Goal: Information Seeking & Learning: Check status

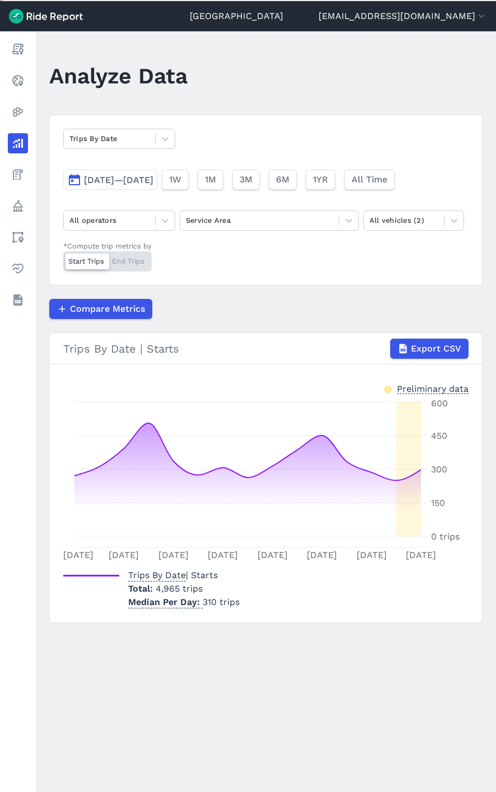
click at [136, 184] on button "[DATE]—[DATE]" at bounding box center [110, 180] width 94 height 20
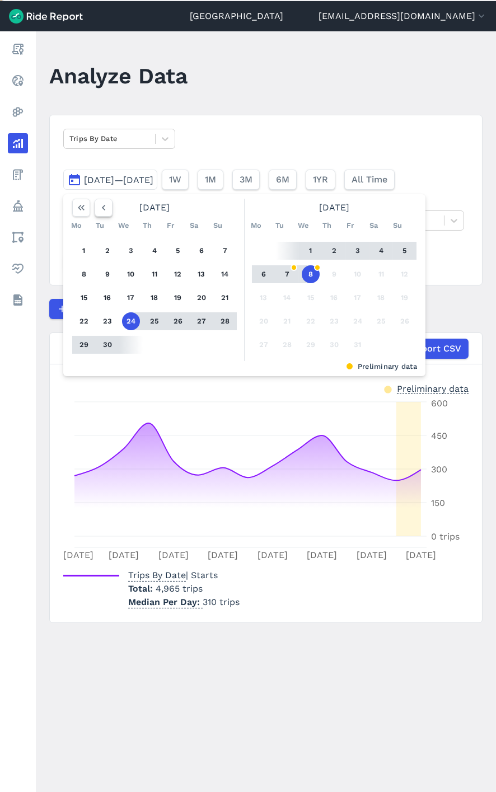
click at [106, 209] on icon "button" at bounding box center [103, 207] width 11 height 11
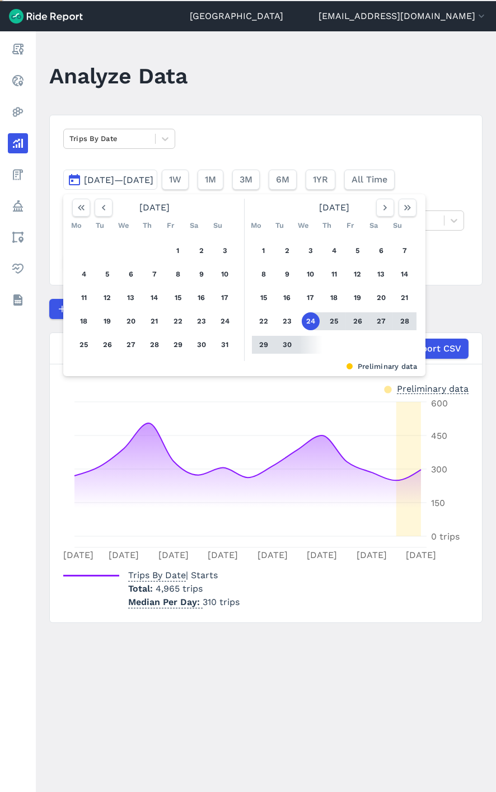
click at [94, 199] on div at bounding box center [92, 208] width 40 height 18
click at [105, 203] on icon "button" at bounding box center [103, 207] width 11 height 11
click at [104, 251] on button "1" at bounding box center [108, 251] width 18 height 18
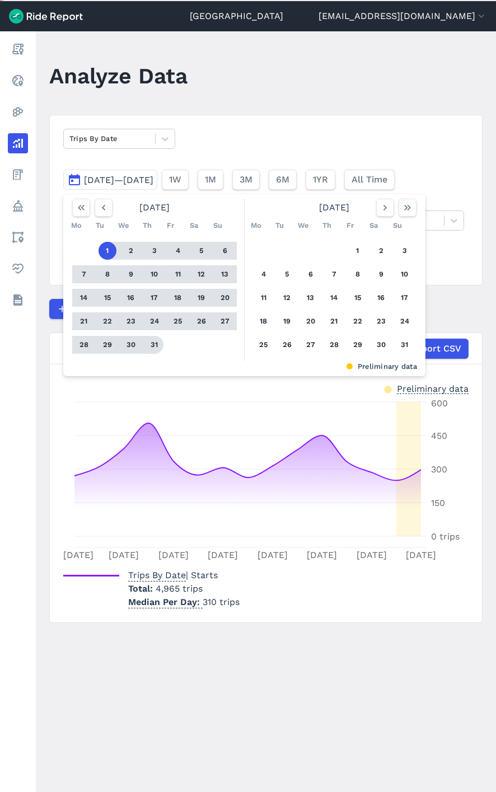
click at [155, 342] on button "31" at bounding box center [155, 345] width 18 height 18
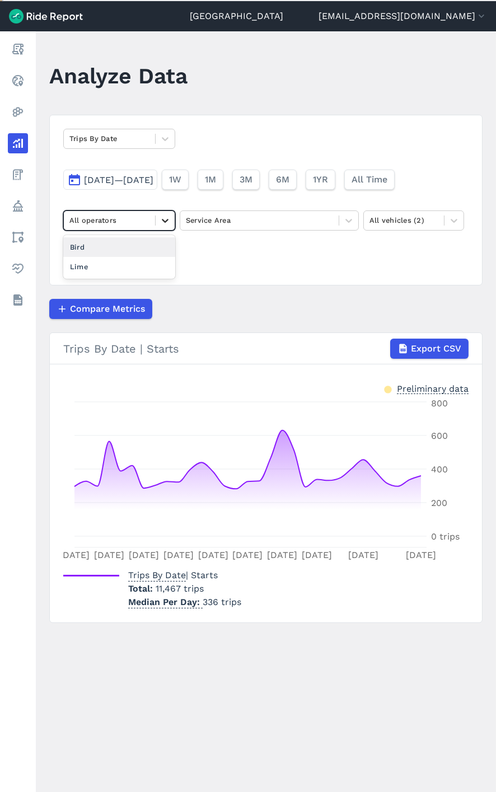
click at [160, 217] on icon at bounding box center [165, 220] width 11 height 11
click at [119, 263] on div "Lime" at bounding box center [119, 267] width 112 height 20
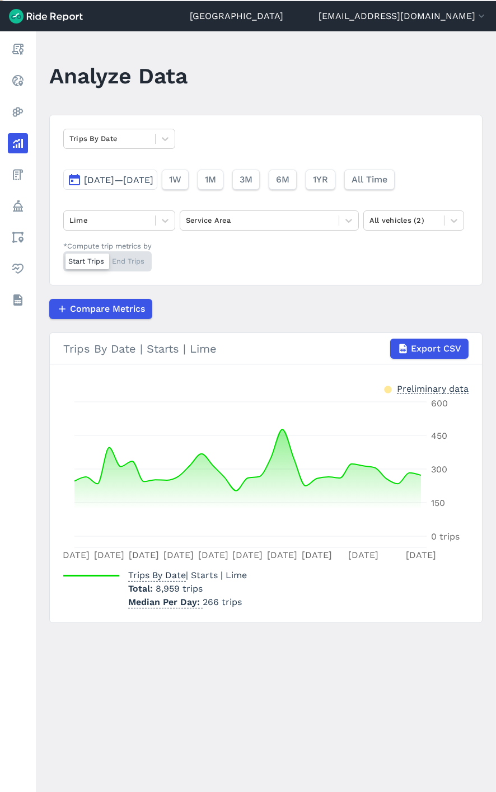
click at [153, 184] on span "[DATE]—[DATE]" at bounding box center [118, 180] width 69 height 11
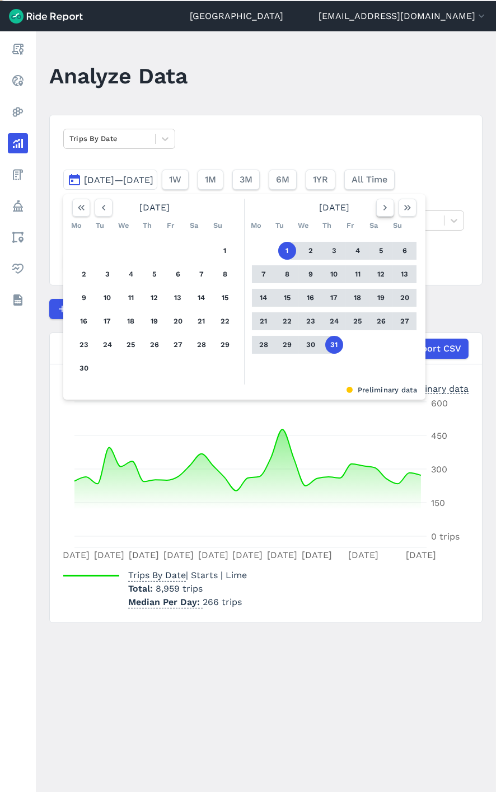
drag, startPoint x: 377, startPoint y: 213, endPoint x: 381, endPoint y: 208, distance: 6.4
click at [379, 210] on button "button" at bounding box center [385, 208] width 18 height 18
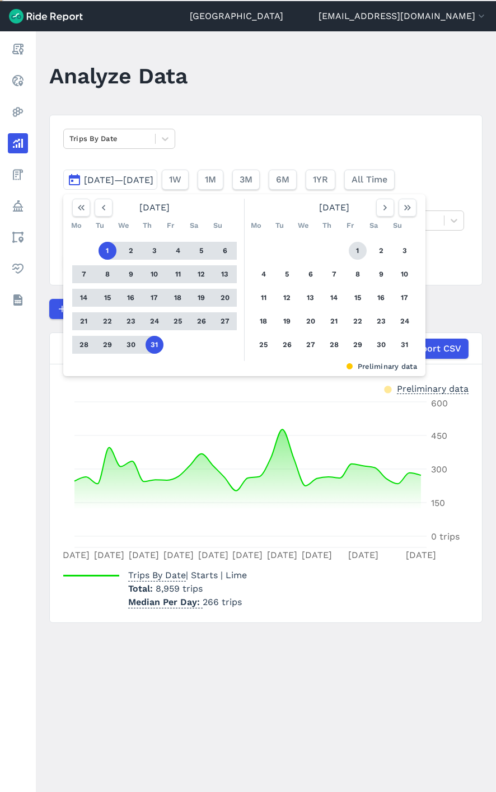
click at [360, 253] on button "1" at bounding box center [358, 251] width 18 height 18
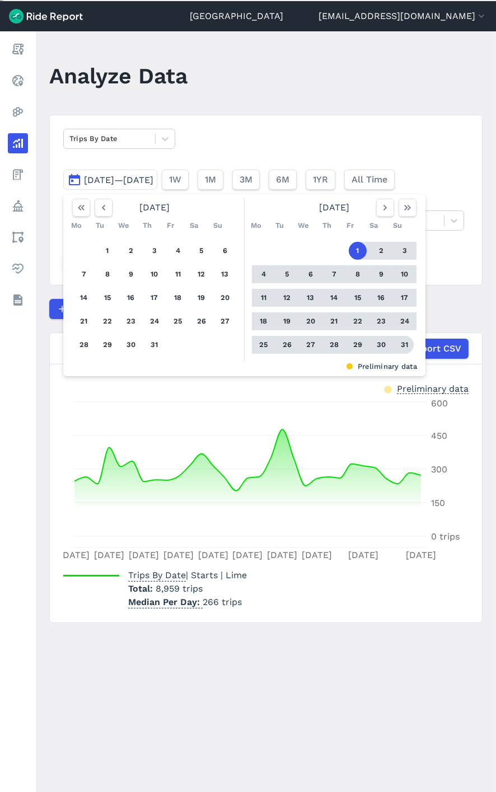
click at [406, 345] on button "31" at bounding box center [405, 345] width 18 height 18
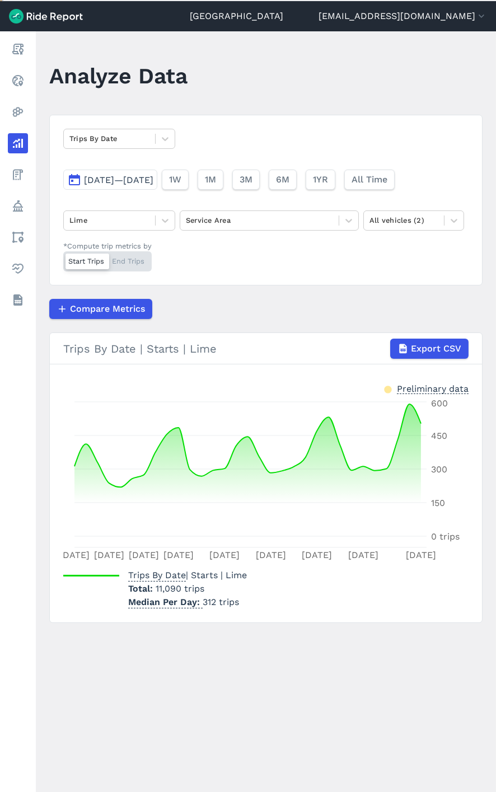
click at [153, 175] on span "[DATE]—[DATE]" at bounding box center [118, 180] width 69 height 11
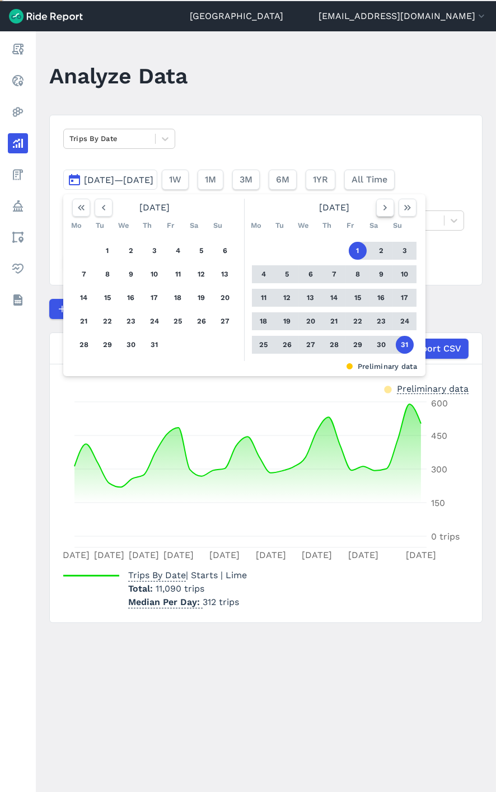
click at [382, 209] on icon "button" at bounding box center [385, 207] width 11 height 11
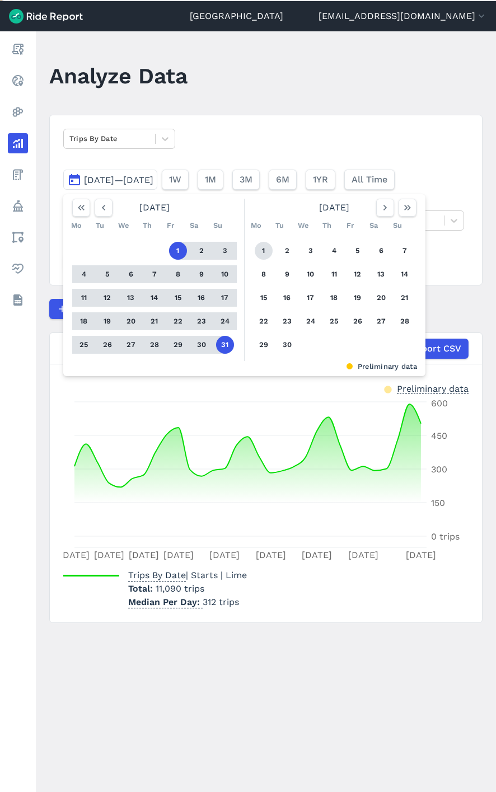
click at [267, 254] on button "1" at bounding box center [264, 251] width 18 height 18
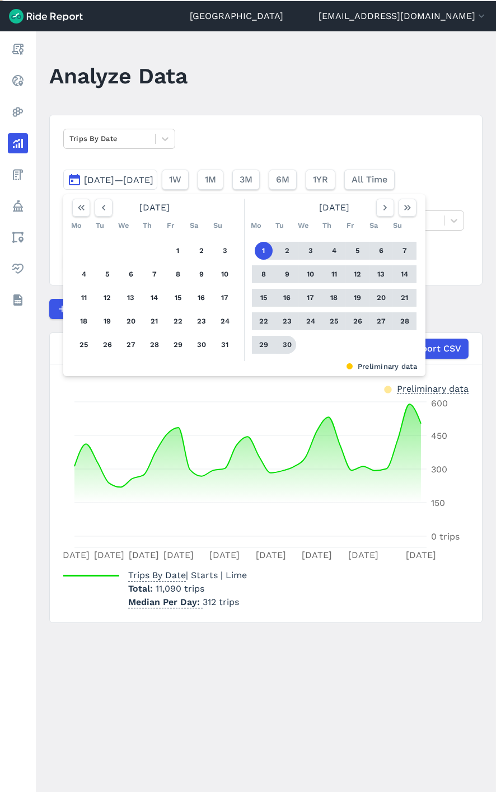
click at [286, 346] on button "30" at bounding box center [287, 345] width 18 height 18
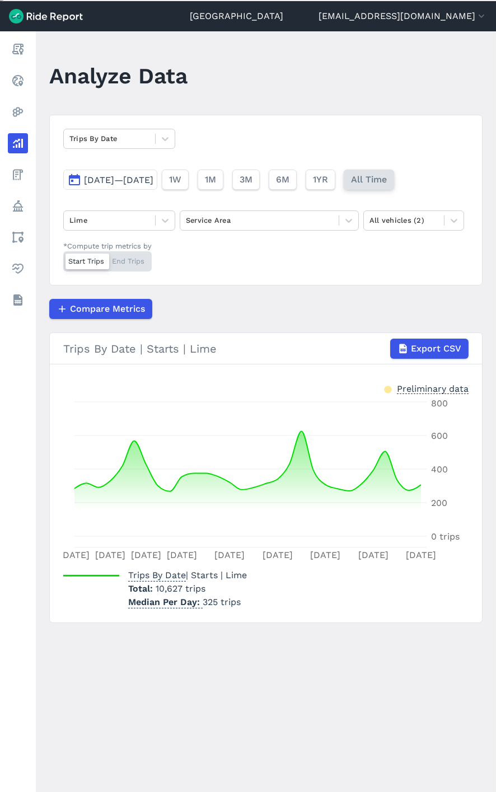
click at [387, 181] on span "All Time" at bounding box center [369, 179] width 36 height 13
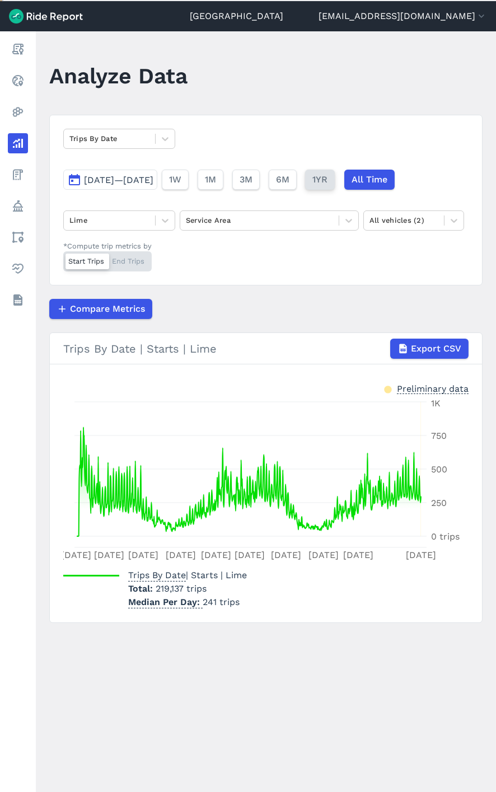
click at [328, 176] on span "1YR" at bounding box center [320, 179] width 15 height 13
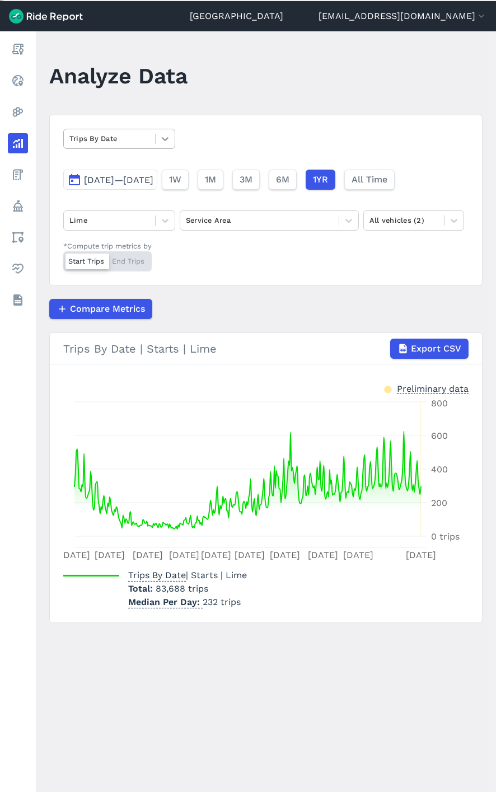
click at [160, 145] on div at bounding box center [165, 138] width 19 height 19
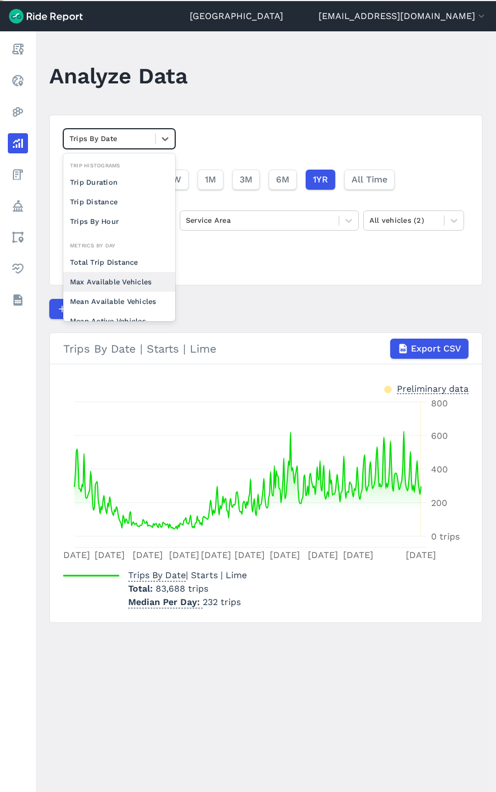
scroll to position [97, 0]
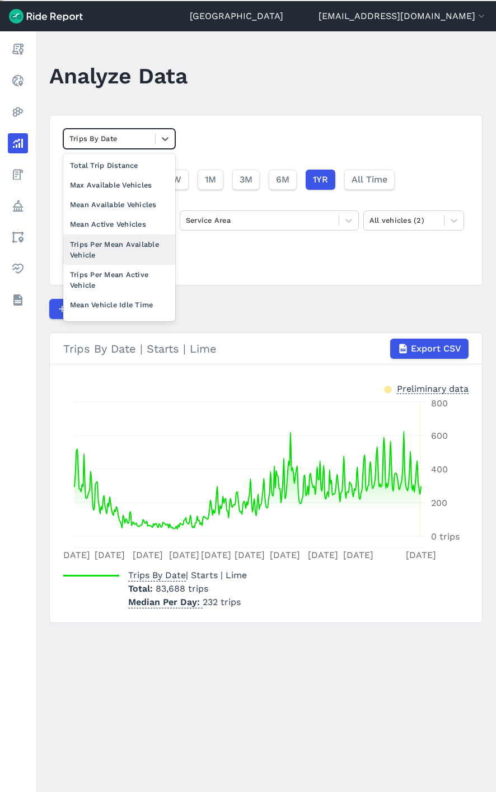
click at [142, 251] on div "Trips Per Mean Available Vehicle" at bounding box center [119, 250] width 112 height 30
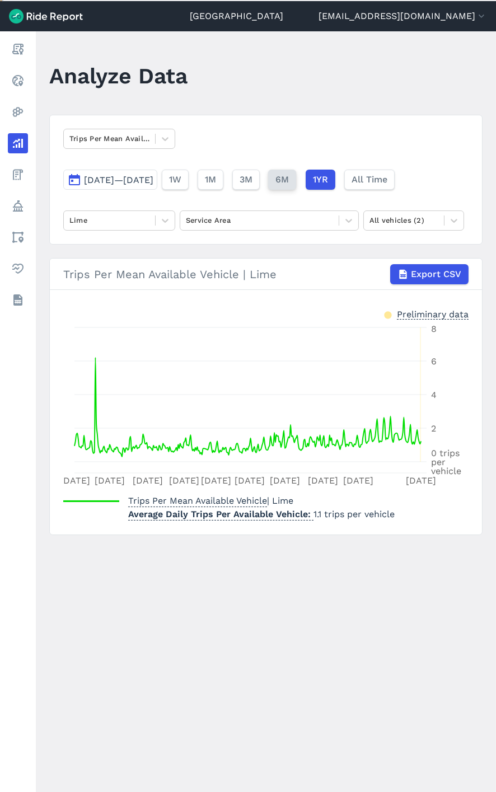
click at [289, 178] on span "6M" at bounding box center [282, 179] width 13 height 13
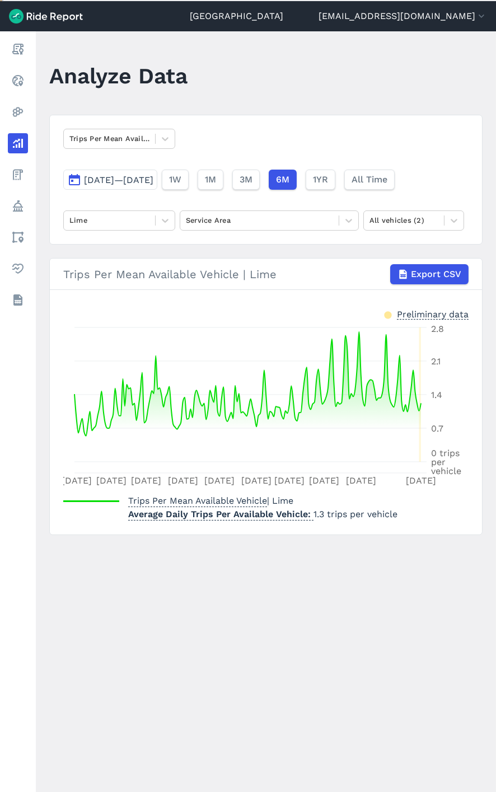
click at [248, 594] on main "Analyze Data Trips Per Mean Available Vehicle [DATE]—[DATE] 1W 1M 3M 6M 1YR All…" at bounding box center [266, 412] width 460 height 762
